Goal: Navigation & Orientation: Find specific page/section

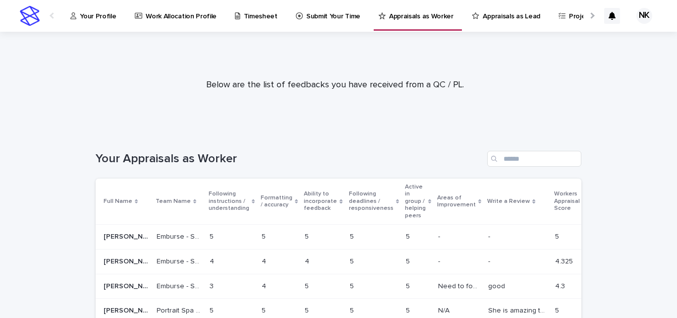
click at [333, 14] on p "Submit Your Time" at bounding box center [333, 10] width 54 height 21
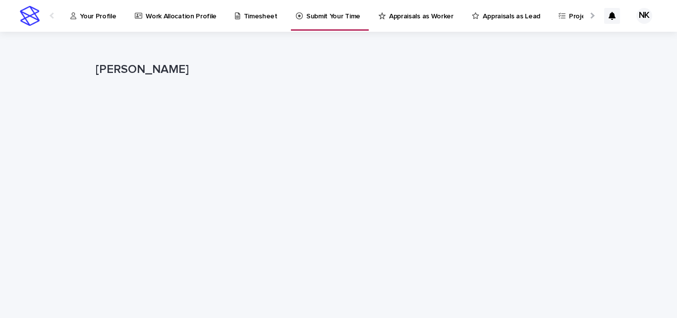
click at [92, 22] on link "Your Profile" at bounding box center [95, 15] width 52 height 31
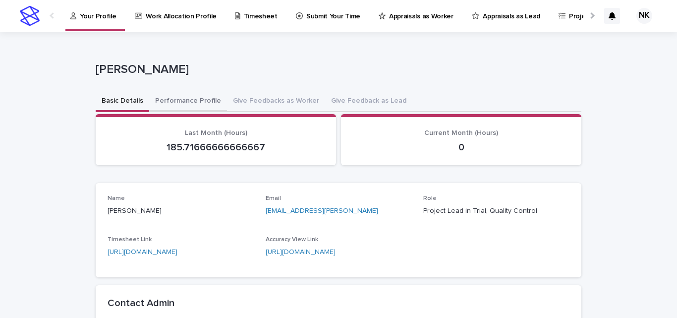
click at [180, 101] on button "Performance Profile" at bounding box center [188, 101] width 78 height 21
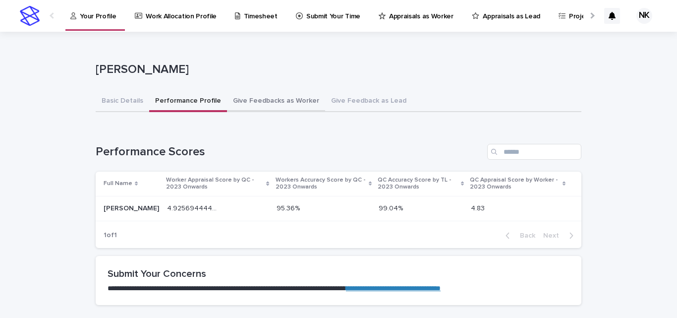
click at [275, 106] on button "Give Feedbacks as Worker" at bounding box center [276, 101] width 98 height 21
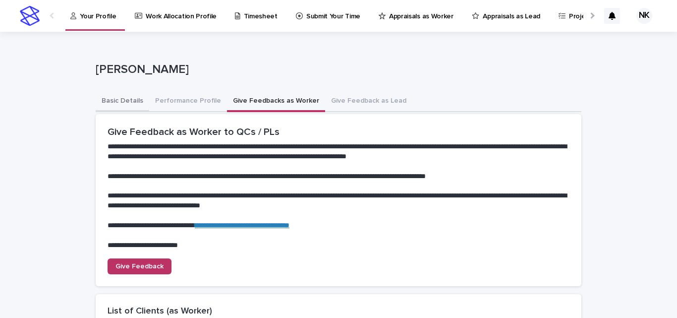
click at [114, 98] on button "Basic Details" at bounding box center [123, 101] width 54 height 21
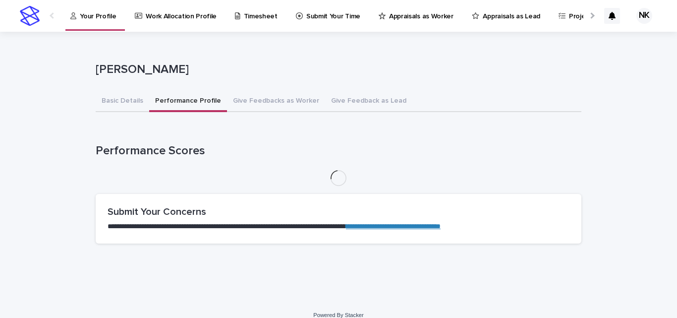
click at [190, 108] on button "Performance Profile" at bounding box center [188, 101] width 78 height 21
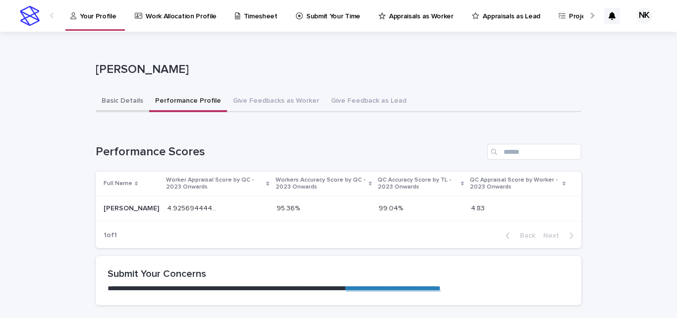
click at [103, 98] on button "Basic Details" at bounding box center [123, 101] width 54 height 21
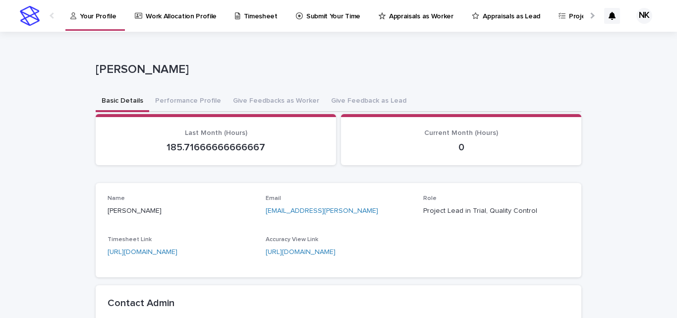
click at [191, 17] on p "Work Allocation Profile" at bounding box center [181, 10] width 71 height 21
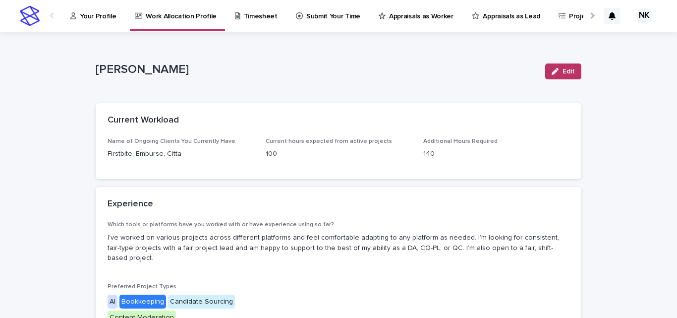
click at [95, 14] on p "Your Profile" at bounding box center [98, 10] width 36 height 21
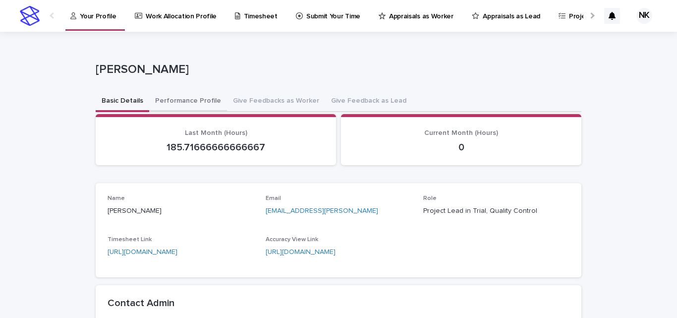
click at [196, 96] on button "Performance Profile" at bounding box center [188, 101] width 78 height 21
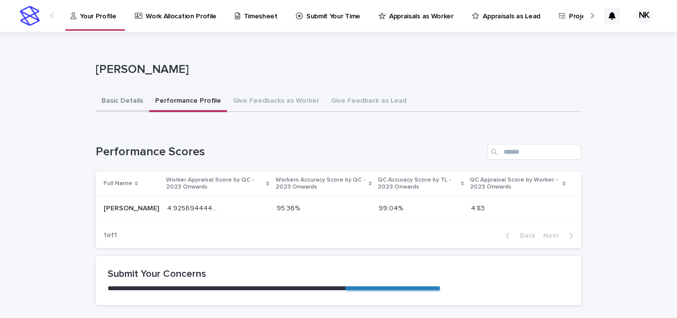
click at [132, 105] on button "Basic Details" at bounding box center [123, 101] width 54 height 21
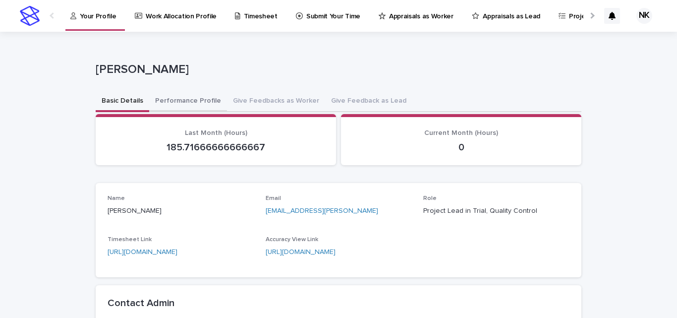
click at [166, 92] on button "Performance Profile" at bounding box center [188, 101] width 78 height 21
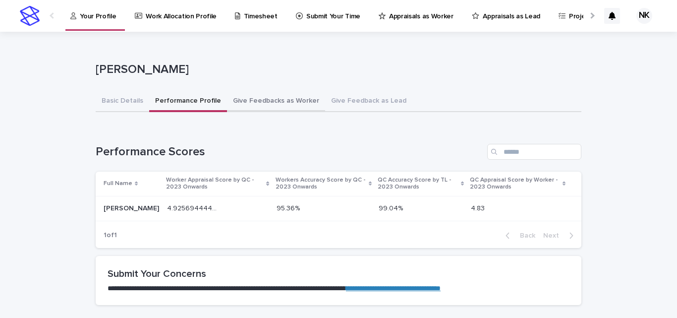
click at [279, 103] on button "Give Feedbacks as Worker" at bounding box center [276, 101] width 98 height 21
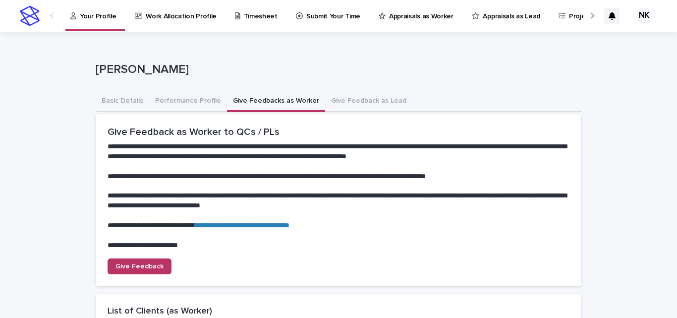
click at [415, 29] on link "Appraisals as Worker" at bounding box center [418, 15] width 80 height 31
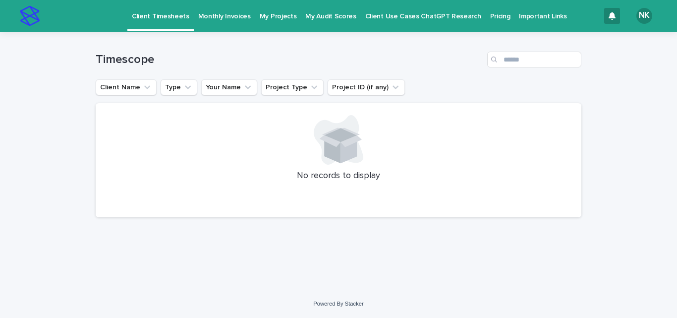
click at [305, 14] on p "My Audit Scores" at bounding box center [330, 10] width 51 height 21
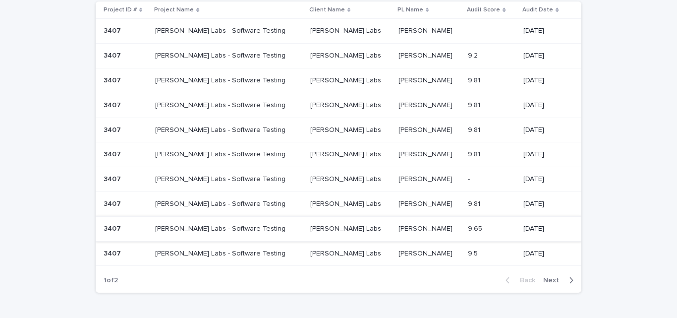
scroll to position [138, 0]
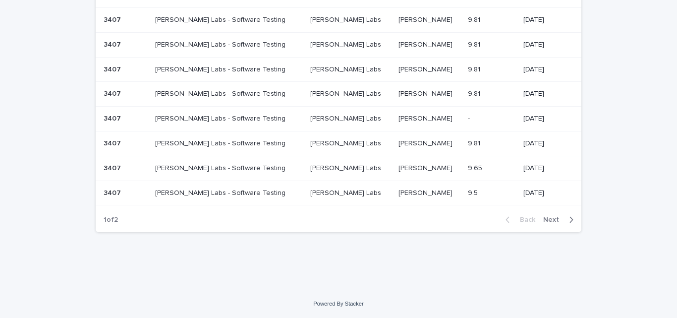
click at [545, 221] on span "Next" at bounding box center [554, 219] width 22 height 7
